Goal: Task Accomplishment & Management: Use online tool/utility

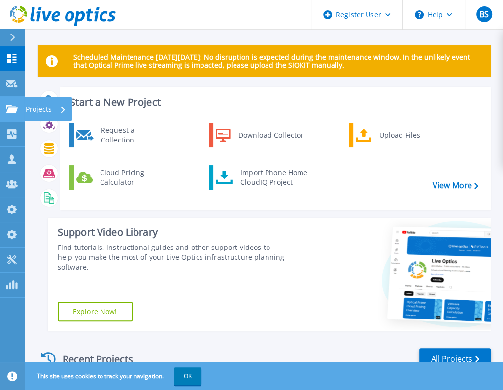
click at [8, 117] on link "Projects Projects" at bounding box center [12, 109] width 25 height 25
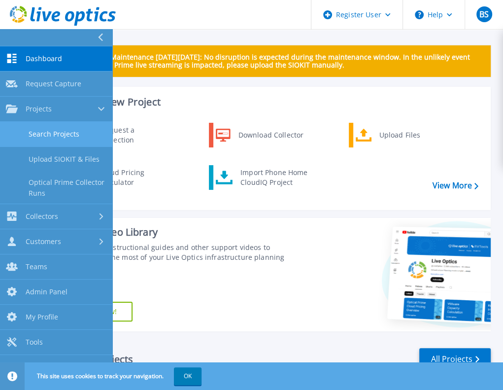
click at [35, 134] on link "Search Projects" at bounding box center [56, 134] width 112 height 25
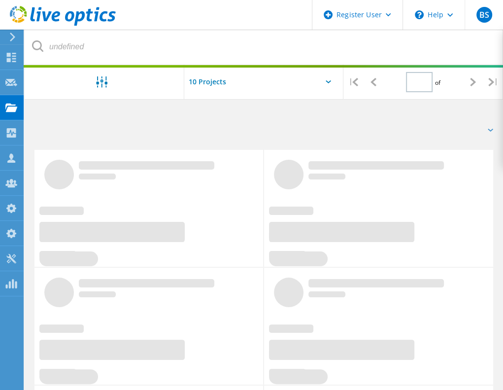
type input "1"
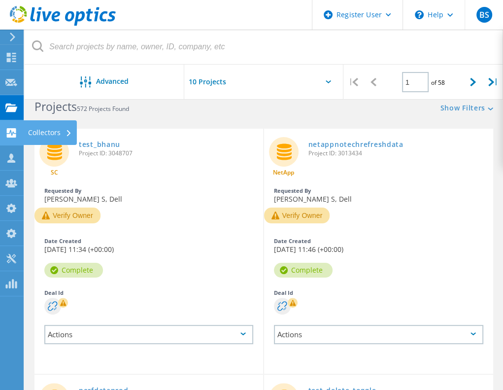
scroll to position [21, 0]
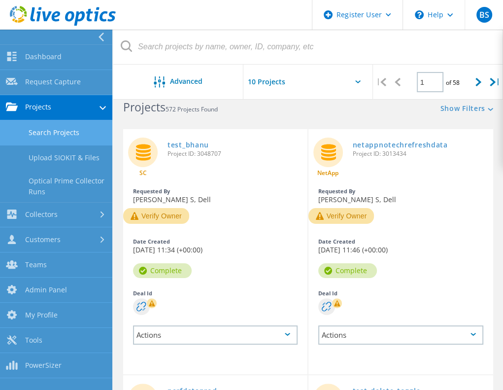
click at [39, 138] on link "Search Projects" at bounding box center [56, 132] width 112 height 25
click at [71, 139] on link "Search Projects" at bounding box center [56, 132] width 112 height 25
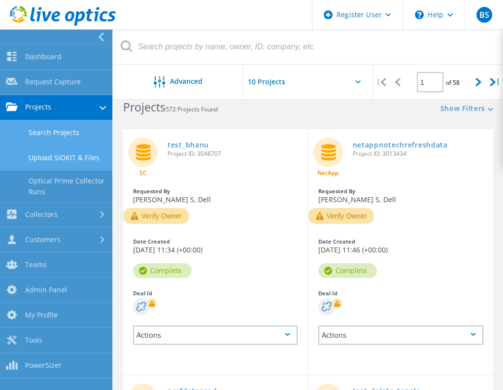
click at [60, 145] on link "Upload SIOKIT & Files" at bounding box center [56, 157] width 112 height 25
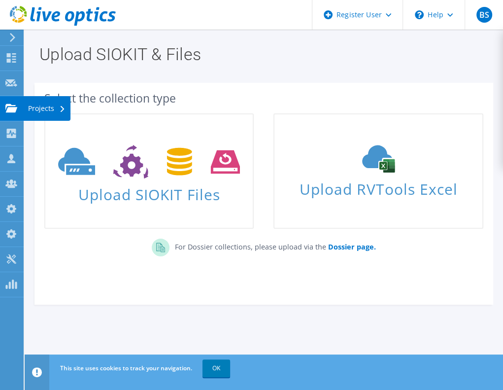
click at [6, 114] on div at bounding box center [11, 109] width 12 height 11
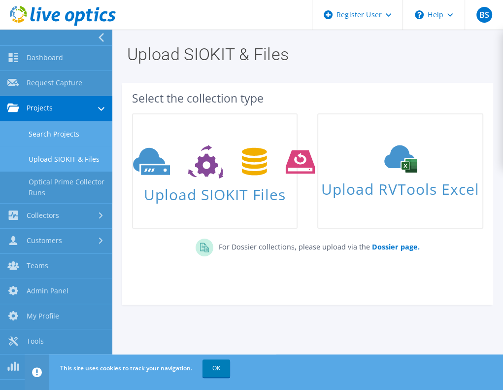
click at [24, 135] on link "Search Projects" at bounding box center [56, 133] width 112 height 25
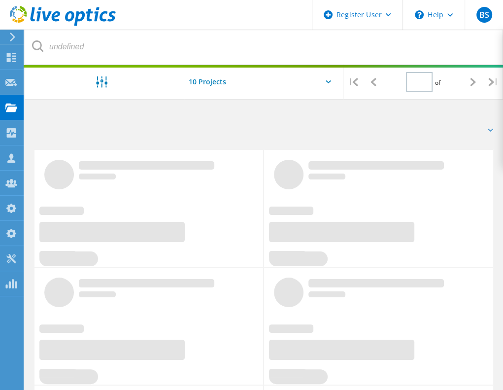
type input "1"
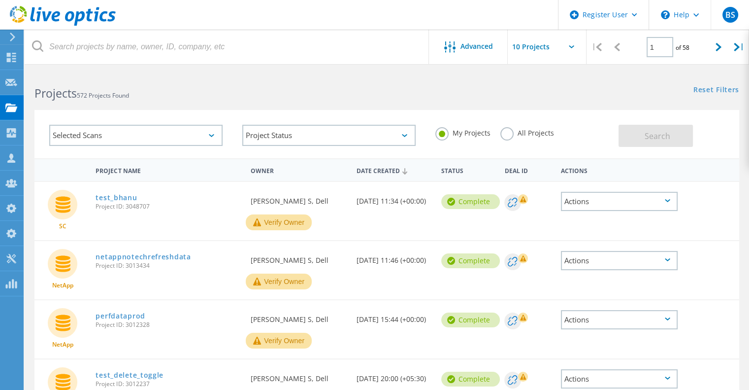
click at [214, 134] on div "Selected Scans" at bounding box center [135, 135] width 173 height 21
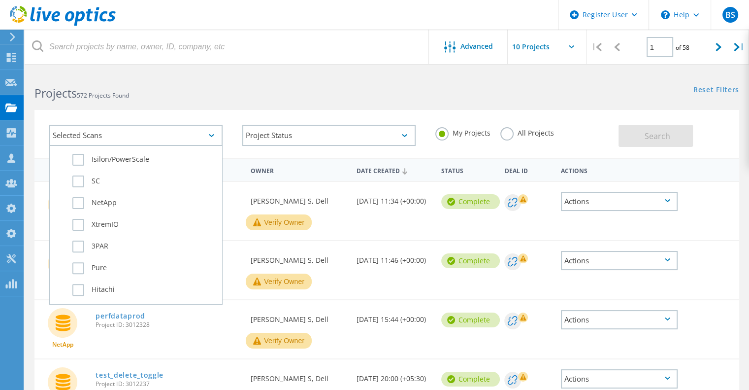
scroll to position [326, 0]
click at [130, 200] on label "Isilon/PowerScale" at bounding box center [144, 199] width 144 height 12
click at [0, 0] on input "Isilon/PowerScale" at bounding box center [0, 0] width 0 height 0
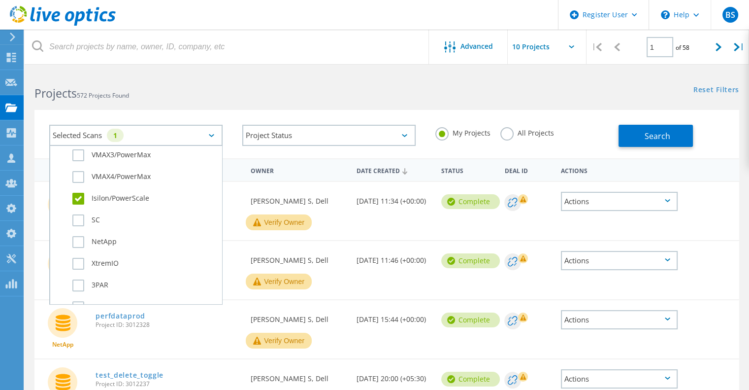
click at [510, 131] on label "All Projects" at bounding box center [528, 131] width 54 height 9
click at [0, 0] on input "All Projects" at bounding box center [0, 0] width 0 height 0
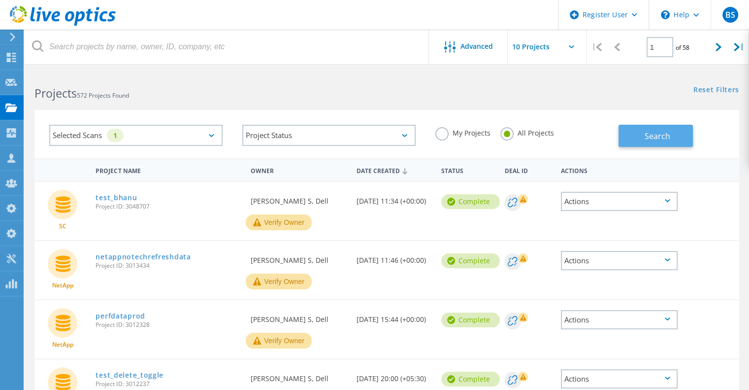
click at [510, 143] on button "Search" at bounding box center [656, 136] width 74 height 22
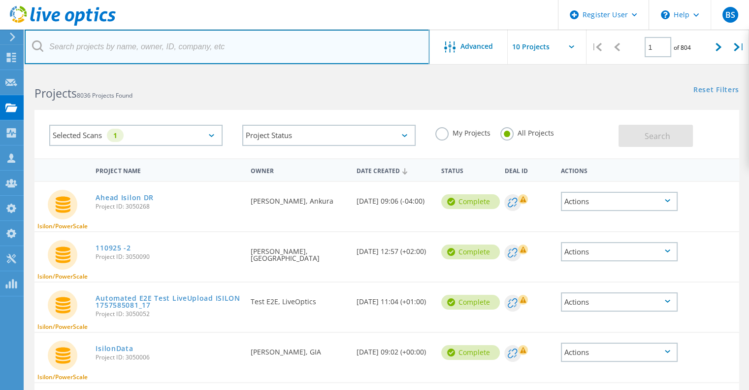
click at [268, 43] on input "text" at bounding box center [227, 47] width 405 height 34
type input "jitesh"
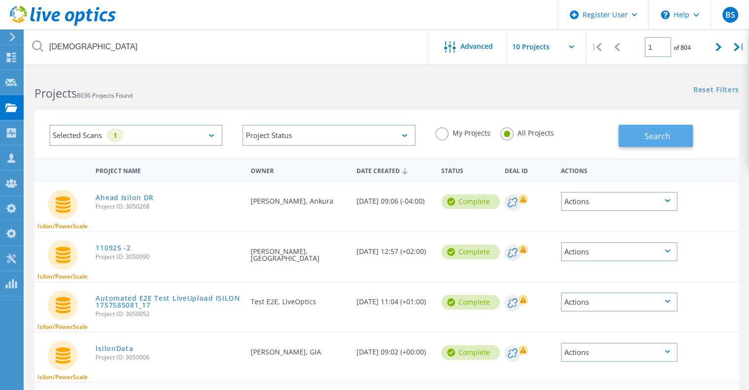
click at [510, 135] on button "Search" at bounding box center [656, 136] width 74 height 22
